Goal: Transaction & Acquisition: Purchase product/service

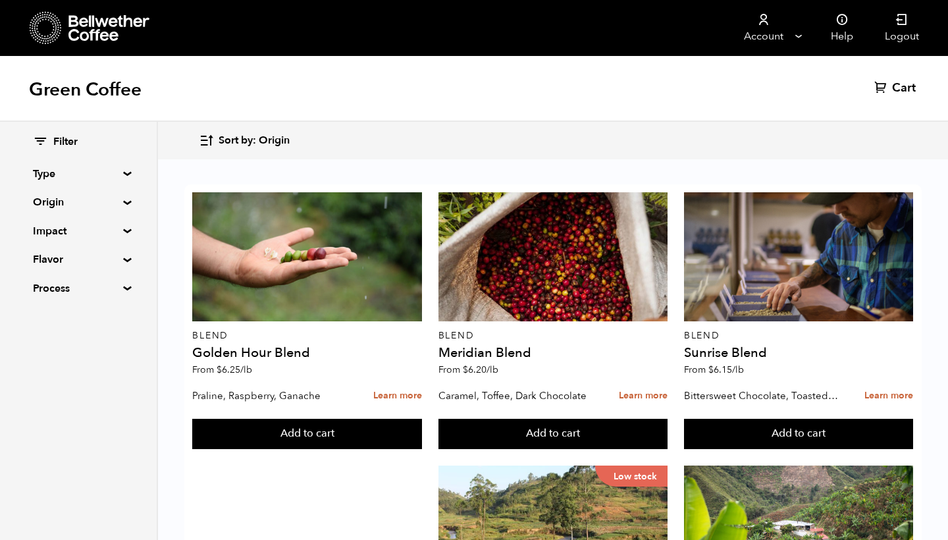
scroll to position [751, 0]
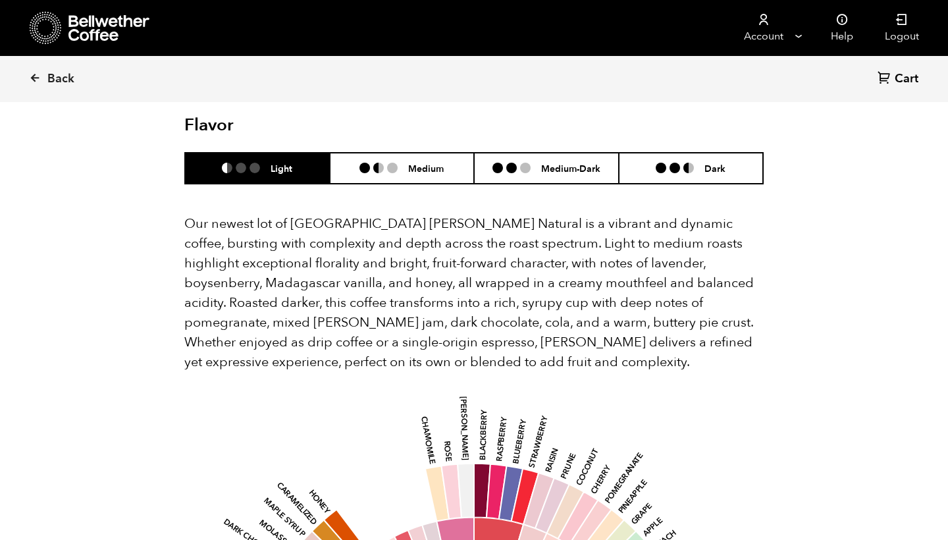
scroll to position [1172, 0]
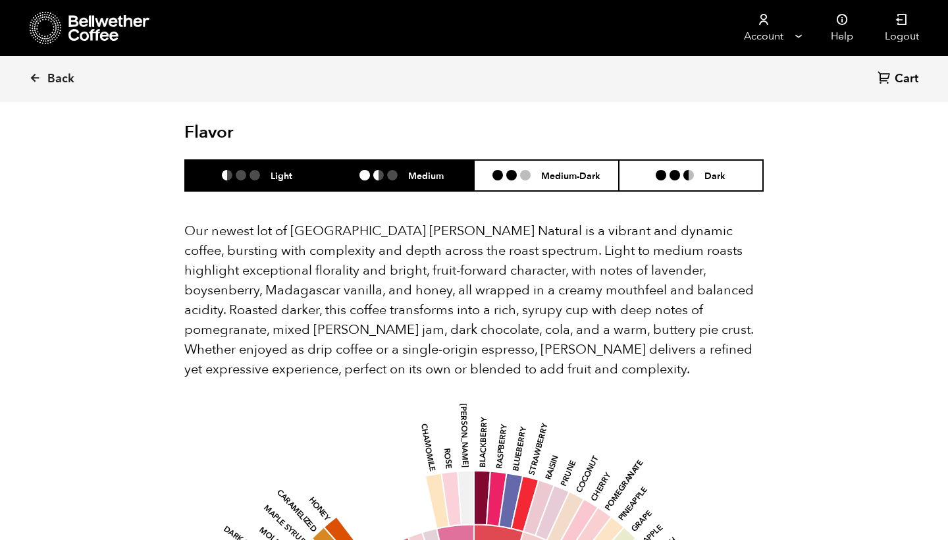
click at [404, 170] on ul at bounding box center [383, 175] width 49 height 11
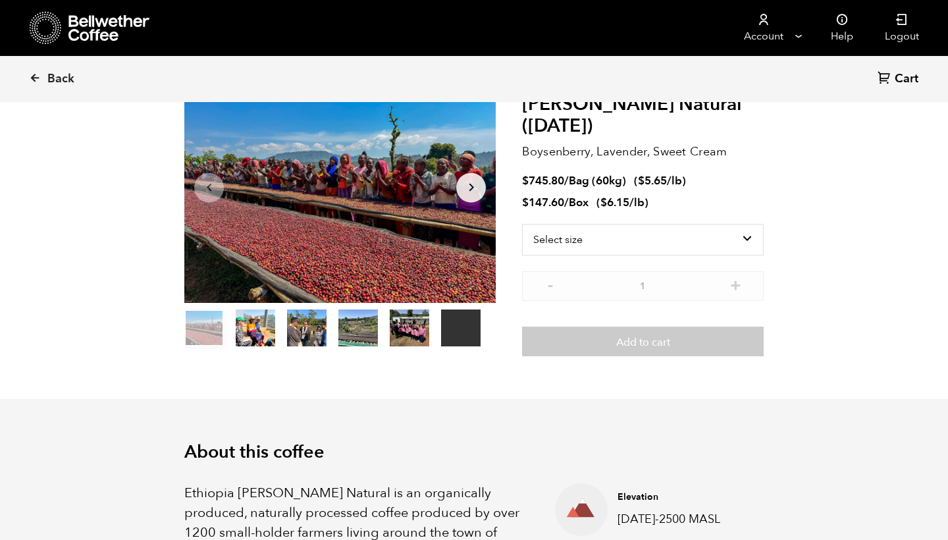
scroll to position [93, 0]
click at [306, 327] on button "item 2" at bounding box center [306, 331] width 39 height 37
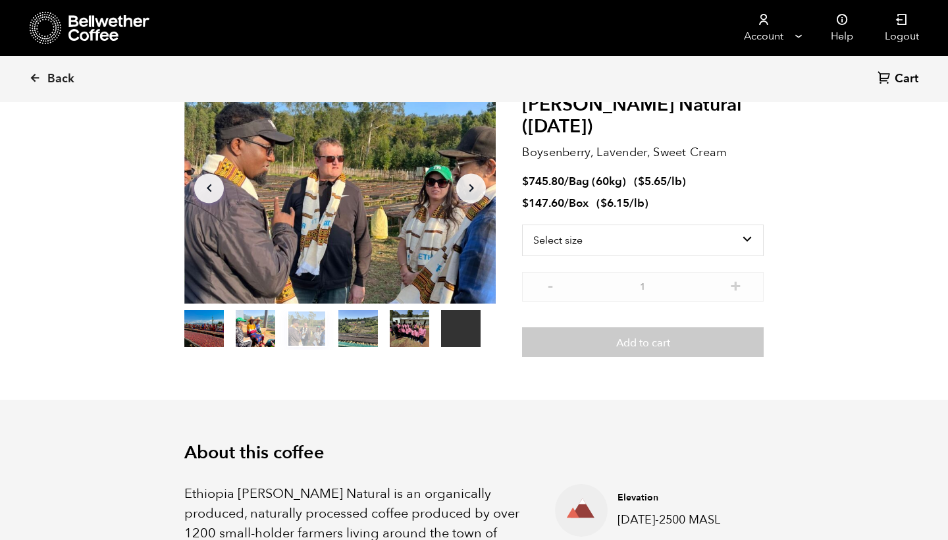
click at [355, 326] on button "item 3" at bounding box center [357, 331] width 39 height 37
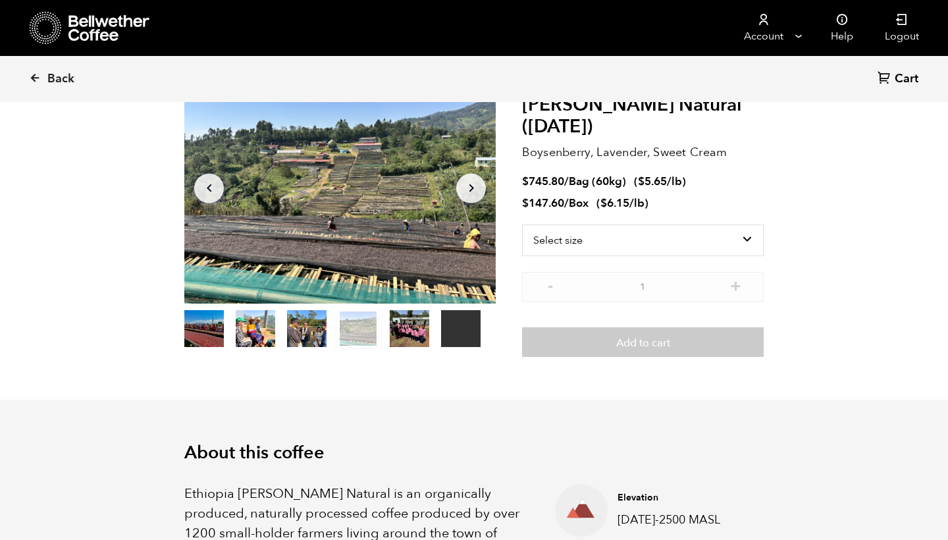
click at [413, 332] on button "item 4" at bounding box center [409, 331] width 39 height 37
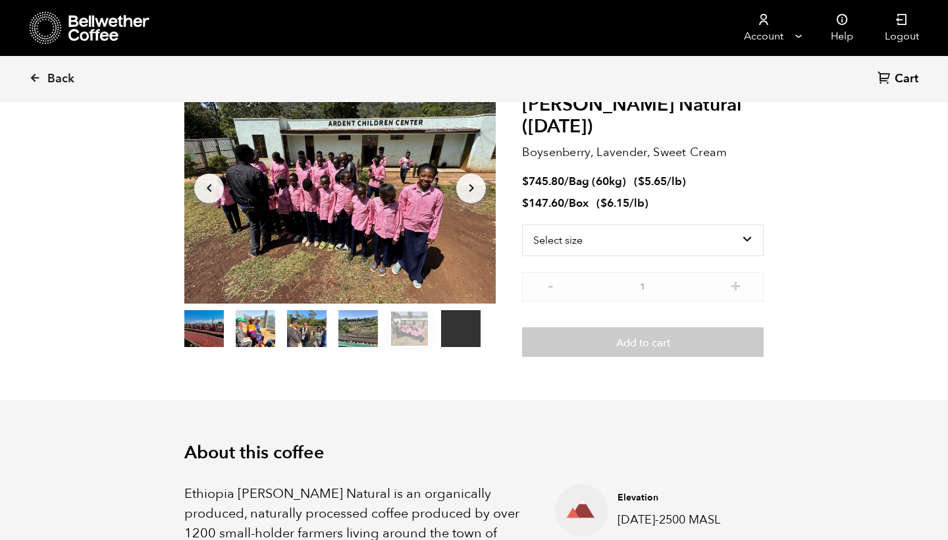
click at [236, 330] on button "item 1" at bounding box center [255, 331] width 39 height 37
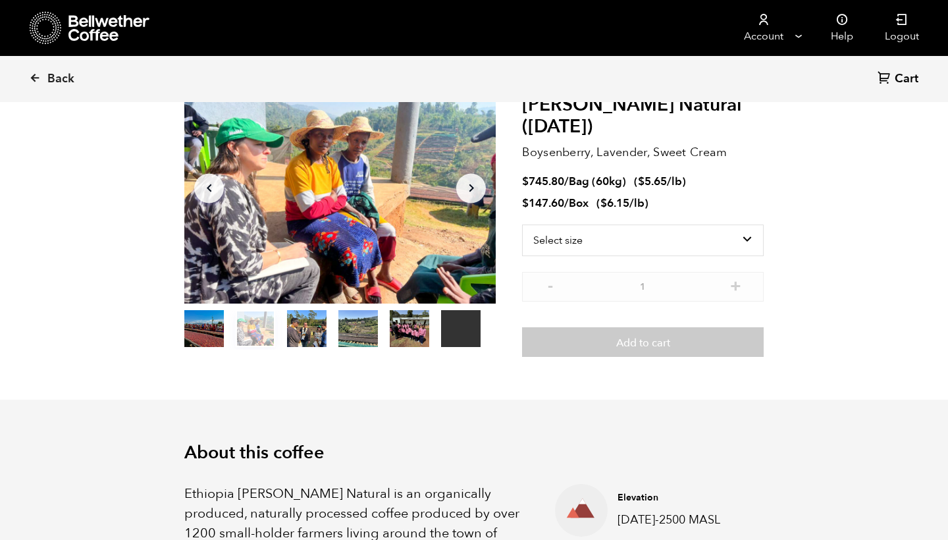
click at [205, 327] on button "item 0" at bounding box center [203, 331] width 39 height 37
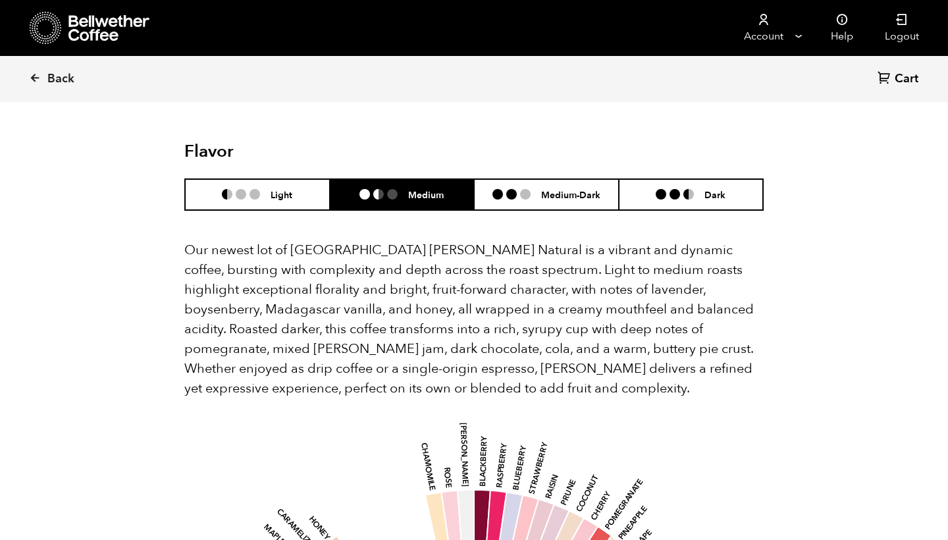
scroll to position [1156, 0]
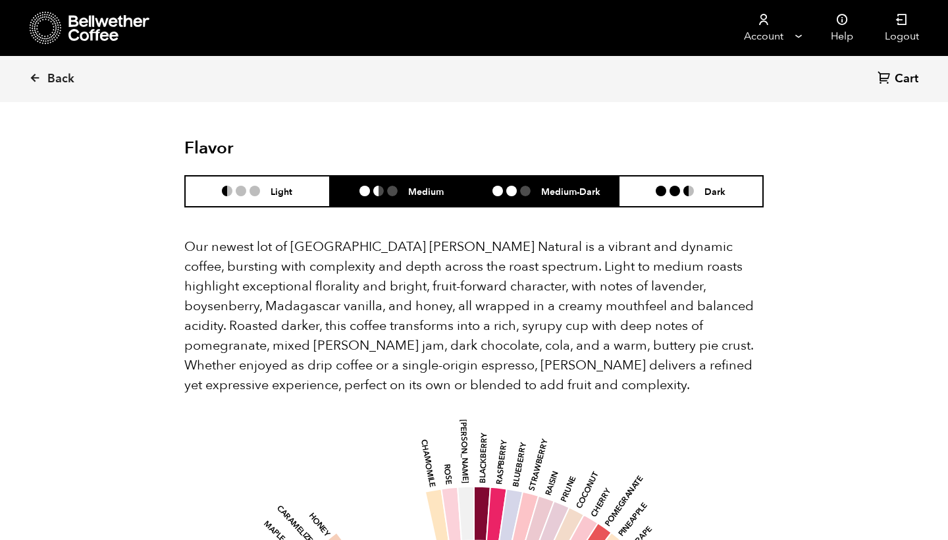
click at [536, 186] on ul at bounding box center [516, 191] width 49 height 11
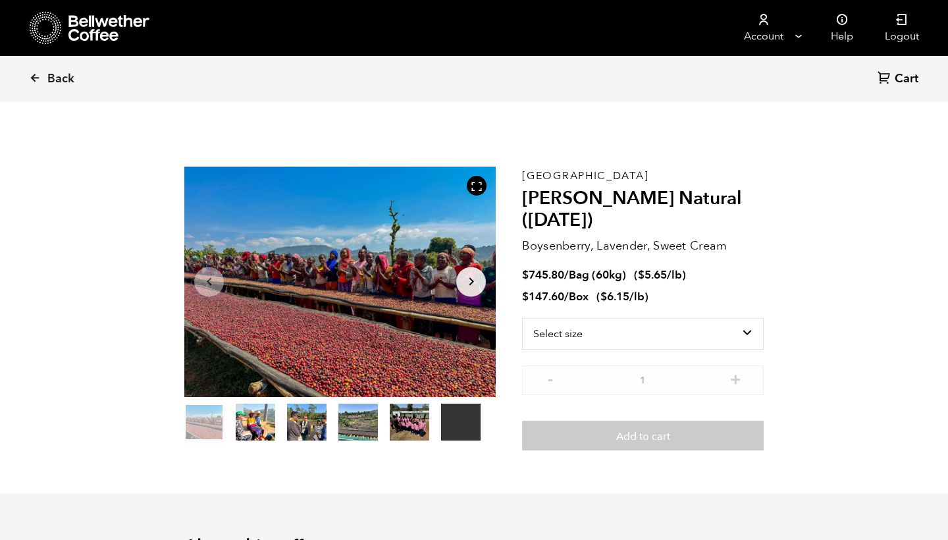
scroll to position [0, 0]
click at [38, 78] on icon at bounding box center [35, 78] width 12 height 12
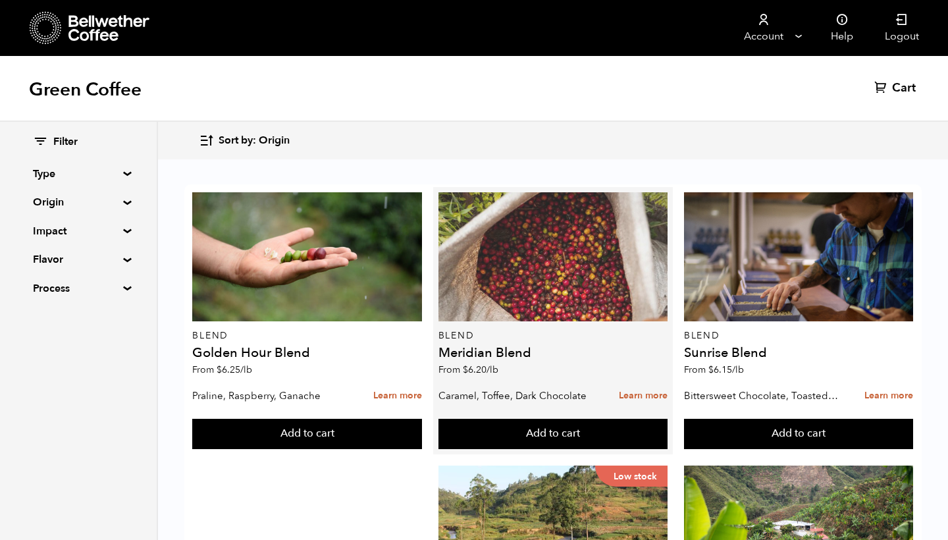
scroll to position [261, 0]
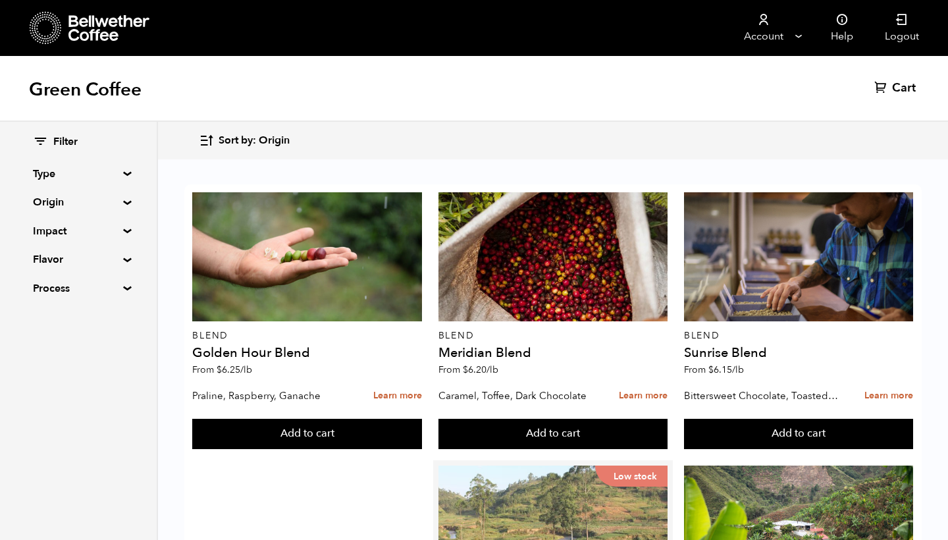
click at [557, 465] on div "Low stock" at bounding box center [552, 529] width 229 height 129
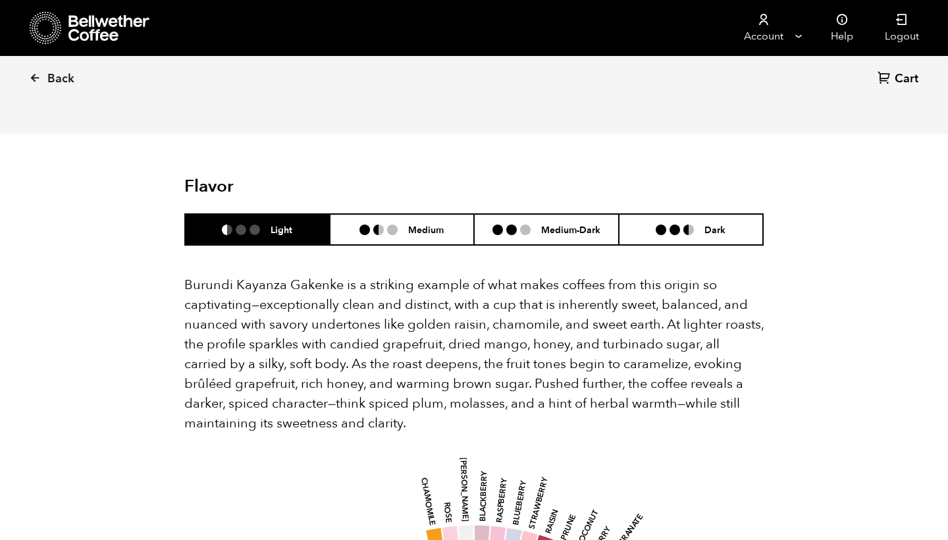
scroll to position [755, 0]
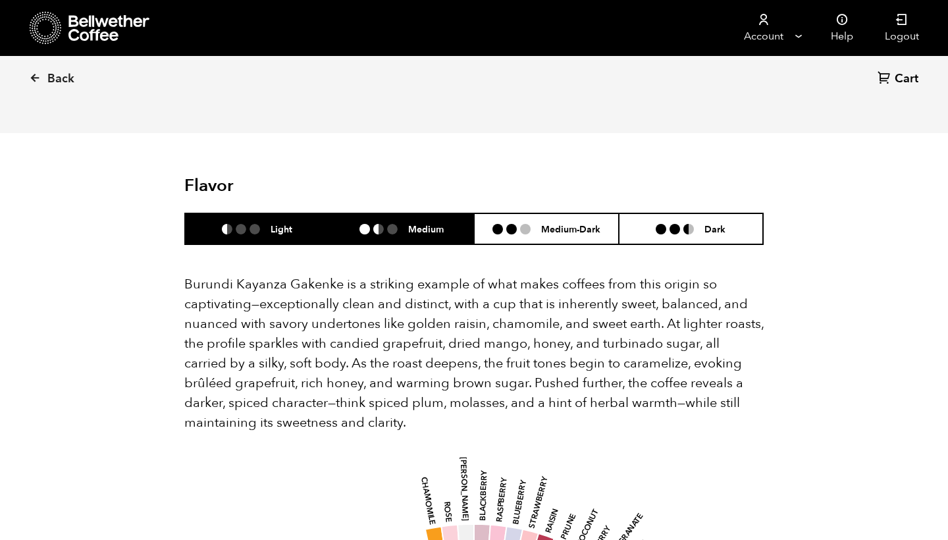
click at [439, 223] on h6 "Medium" at bounding box center [426, 228] width 36 height 11
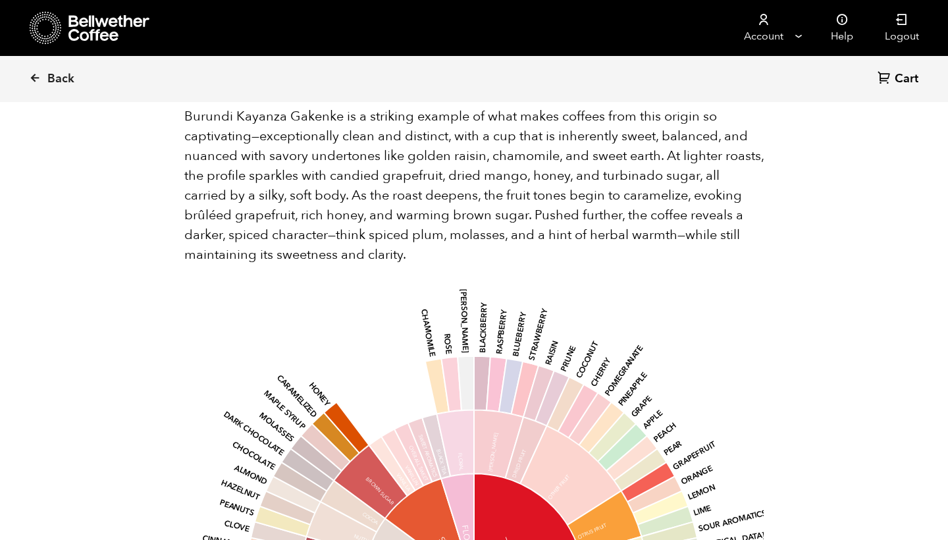
scroll to position [924, 0]
click at [34, 78] on icon at bounding box center [35, 78] width 12 height 12
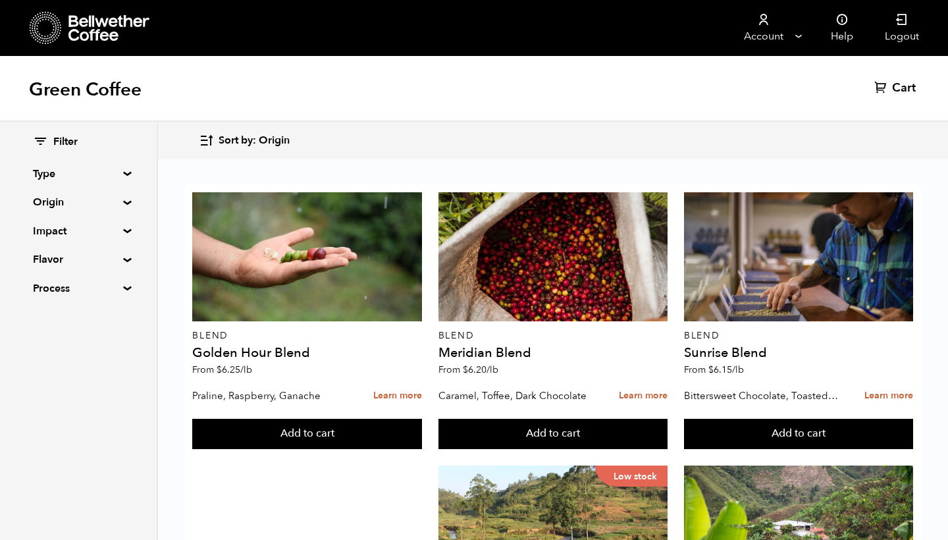
scroll to position [760, 0]
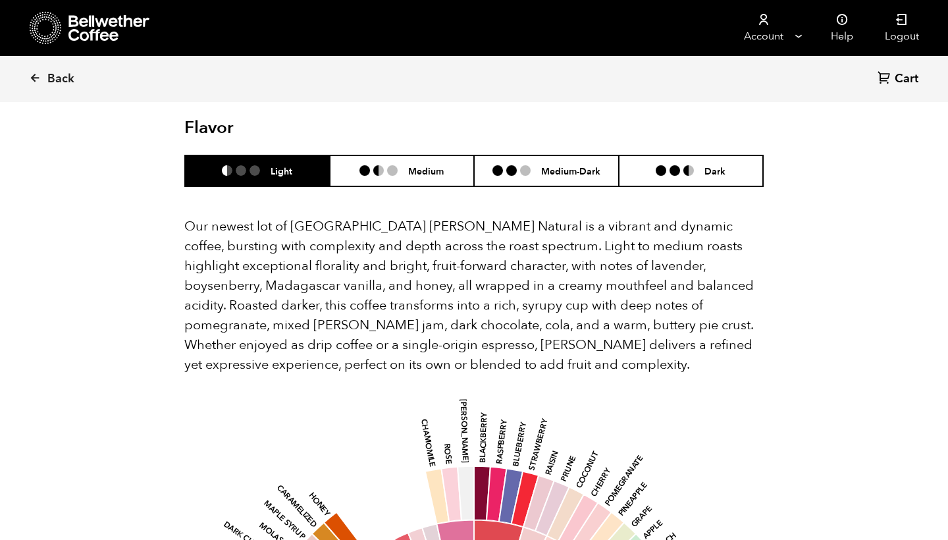
scroll to position [1178, 0]
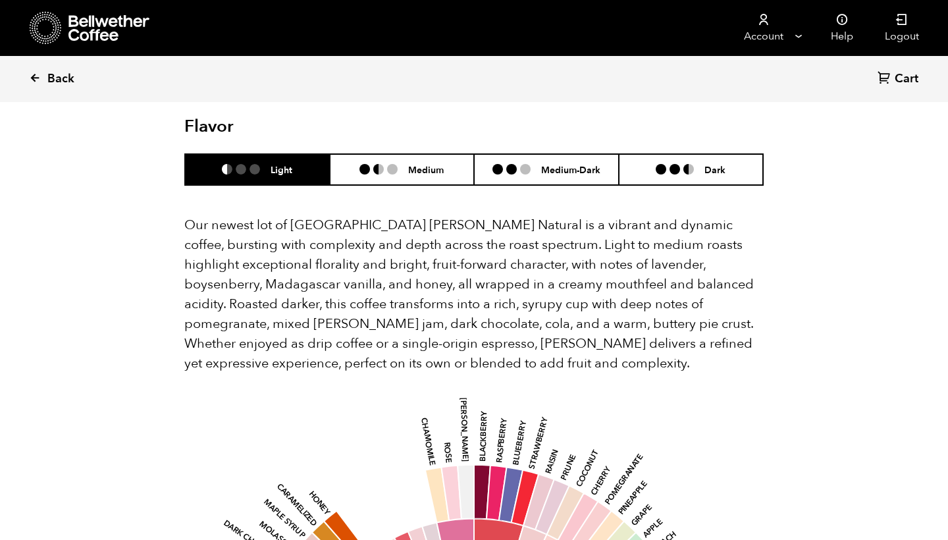
click at [41, 76] on link "Back" at bounding box center [70, 79] width 82 height 45
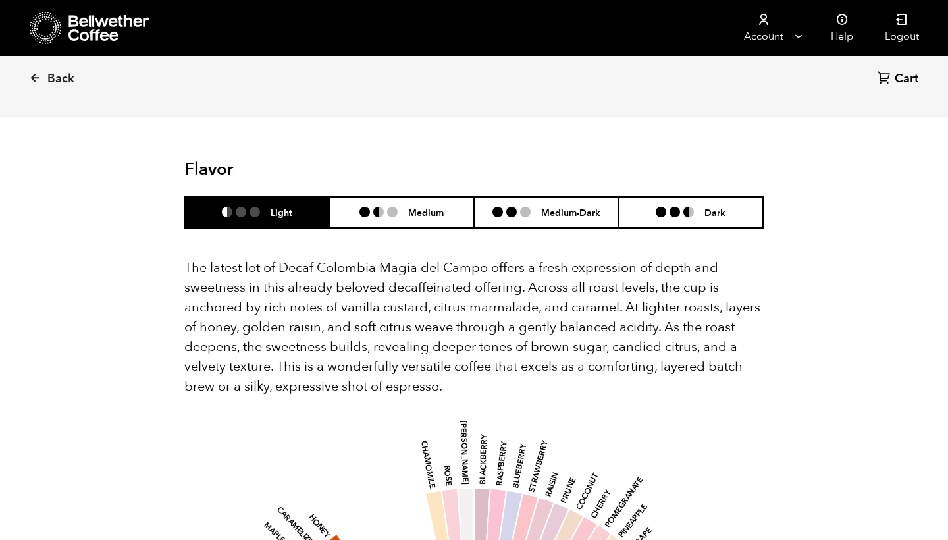
scroll to position [1315, 0]
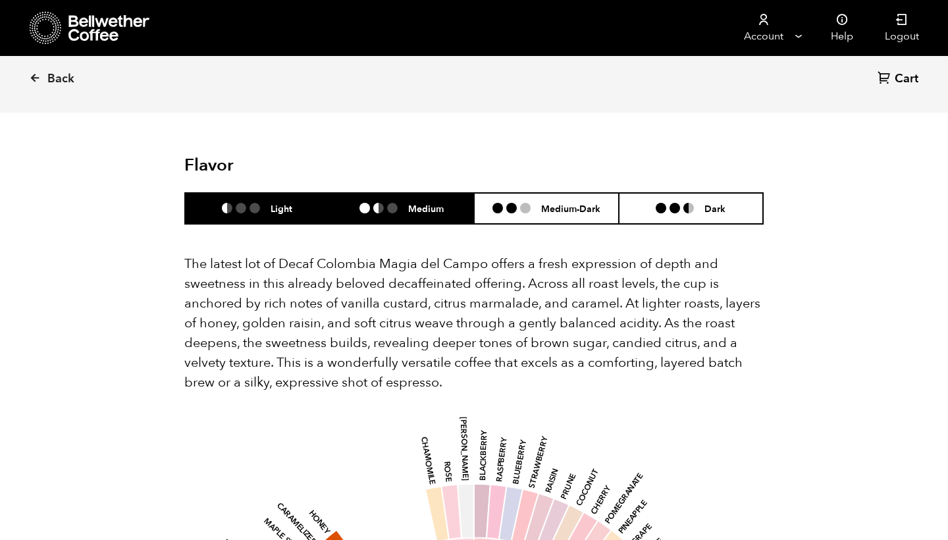
click at [422, 203] on h6 "Medium" at bounding box center [426, 208] width 36 height 11
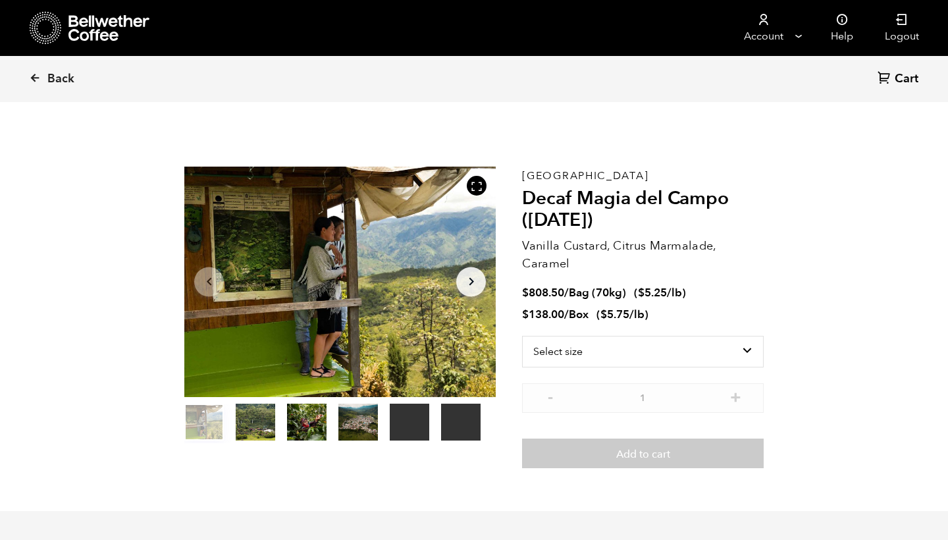
scroll to position [0, 0]
click at [909, 28] on link "Logout" at bounding box center [902, 28] width 66 height 56
